Goal: Task Accomplishment & Management: Use online tool/utility

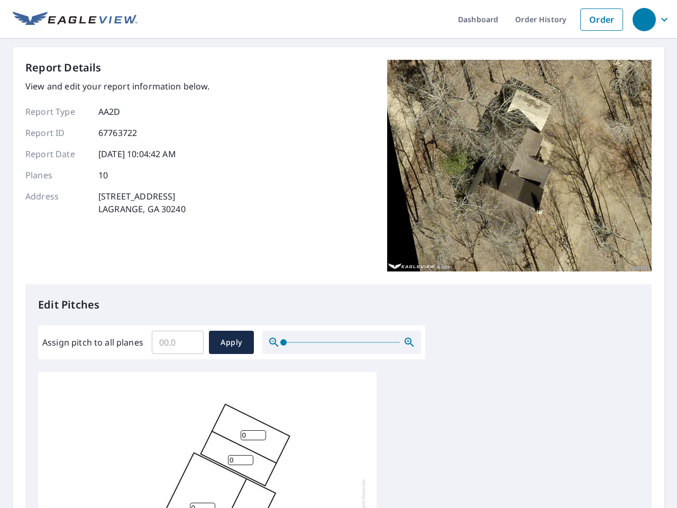
click at [339, 254] on div "Report Details View and edit your report information below. Report Type AA2D Re…" at bounding box center [338, 172] width 627 height 224
click at [644, 19] on div "button" at bounding box center [644, 19] width 23 height 23
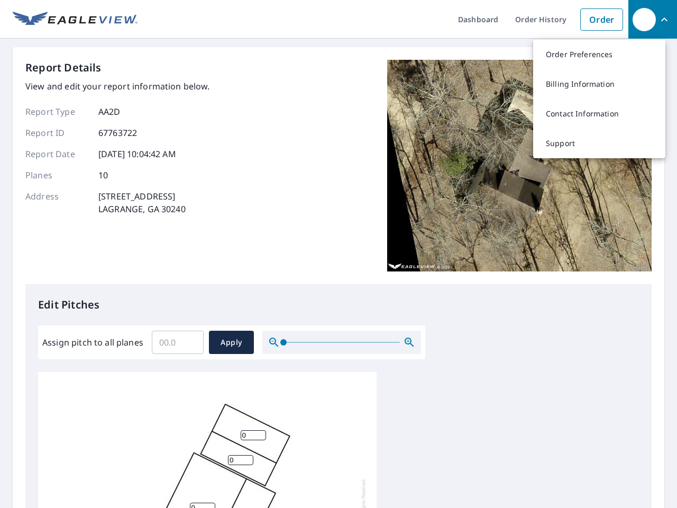
click at [178, 342] on input "Assign pitch to all planes" at bounding box center [178, 343] width 52 height 30
click at [231, 342] on span "Apply" at bounding box center [232, 342] width 28 height 13
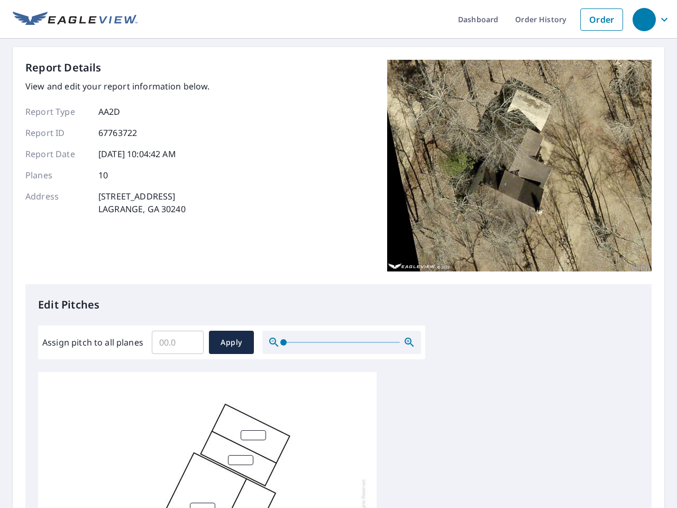
click at [410, 342] on icon "button" at bounding box center [409, 342] width 13 height 13
